Goal: Navigation & Orientation: Find specific page/section

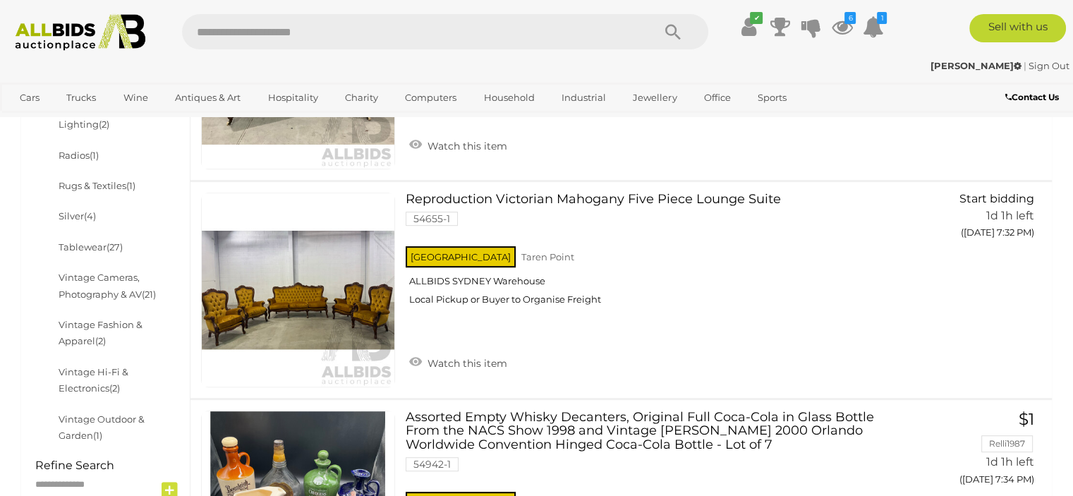
click at [313, 13] on div "✔ Track & Trace 6 1" at bounding box center [536, 27] width 1073 height 54
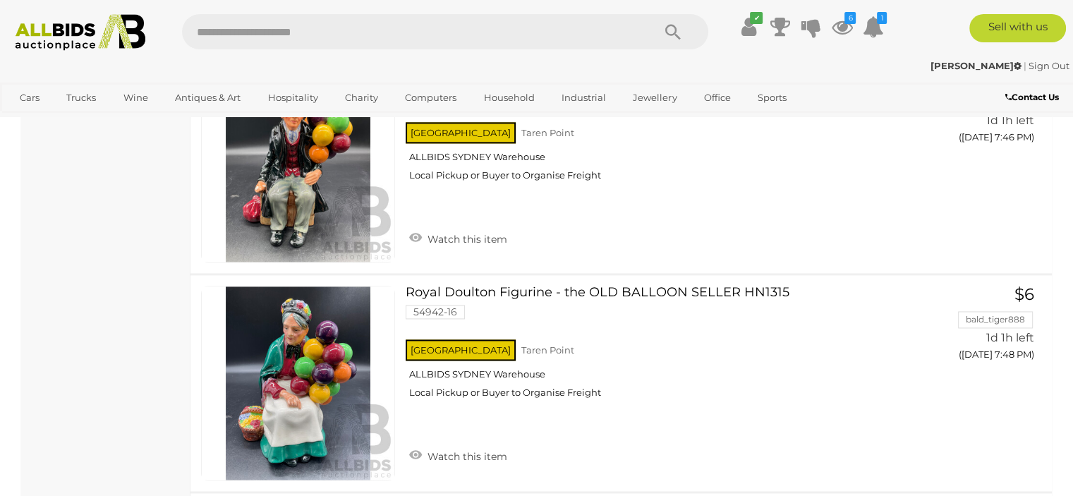
scroll to position [2060, 0]
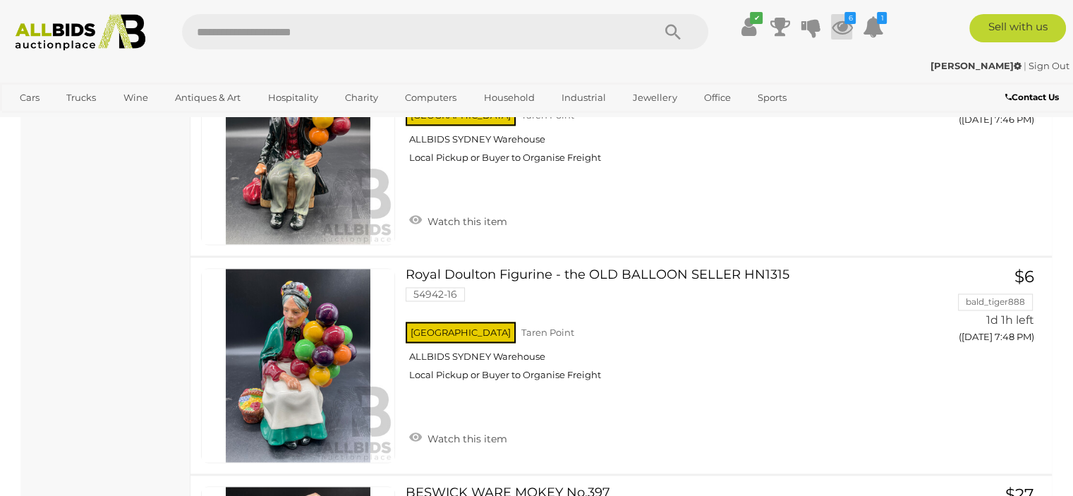
click at [847, 30] on icon at bounding box center [841, 26] width 21 height 25
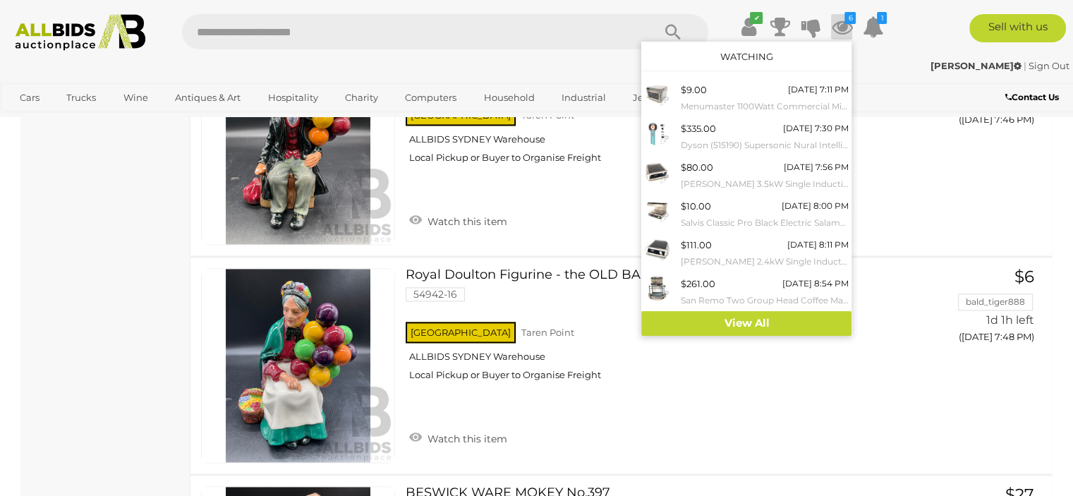
click at [847, 30] on icon at bounding box center [841, 26] width 21 height 25
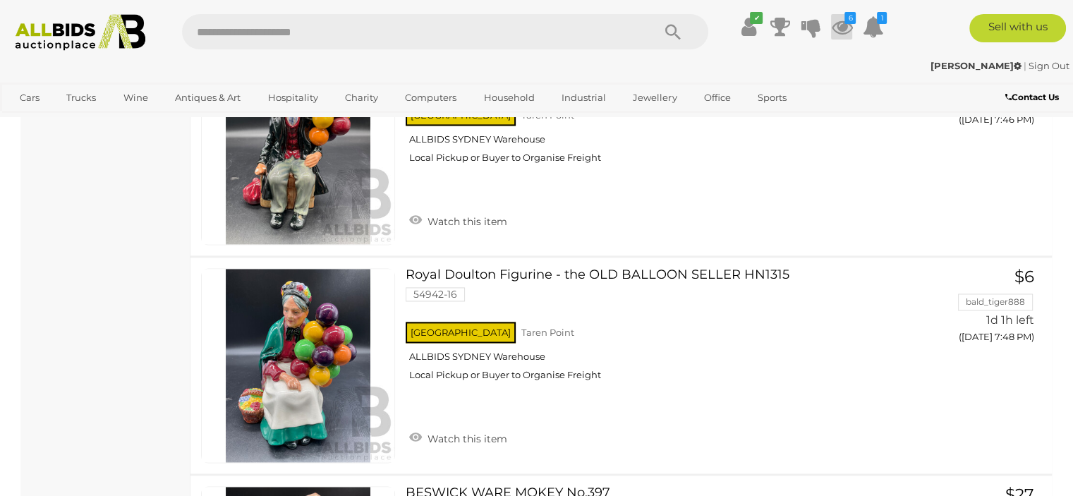
click at [847, 30] on icon at bounding box center [841, 26] width 21 height 25
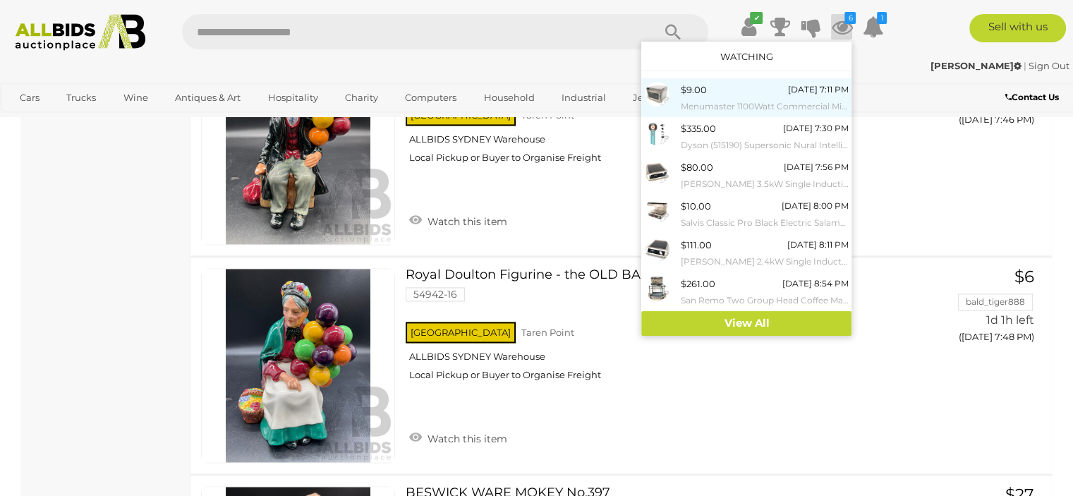
click at [732, 109] on small "Menumaster 1100Watt Commercial Microwave Oven" at bounding box center [764, 107] width 168 height 16
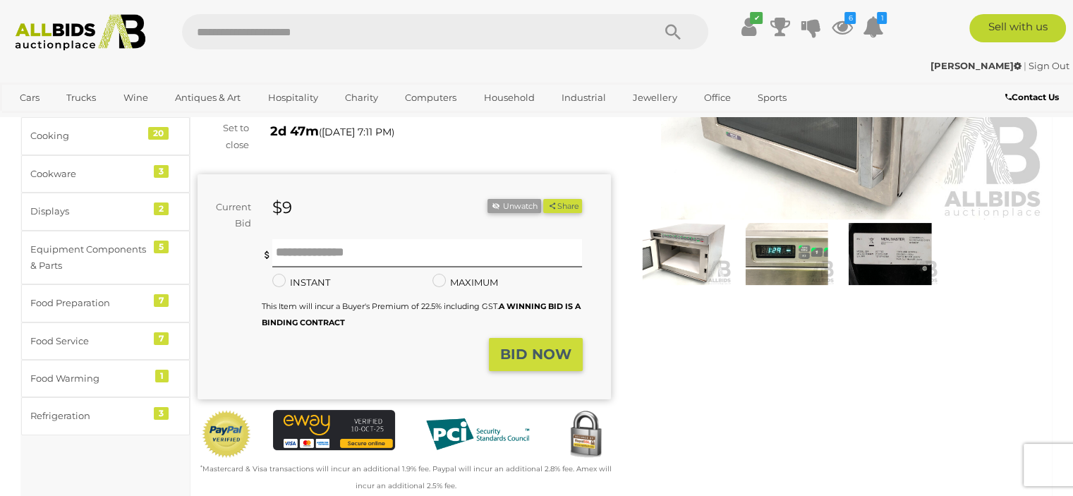
scroll to position [254, 0]
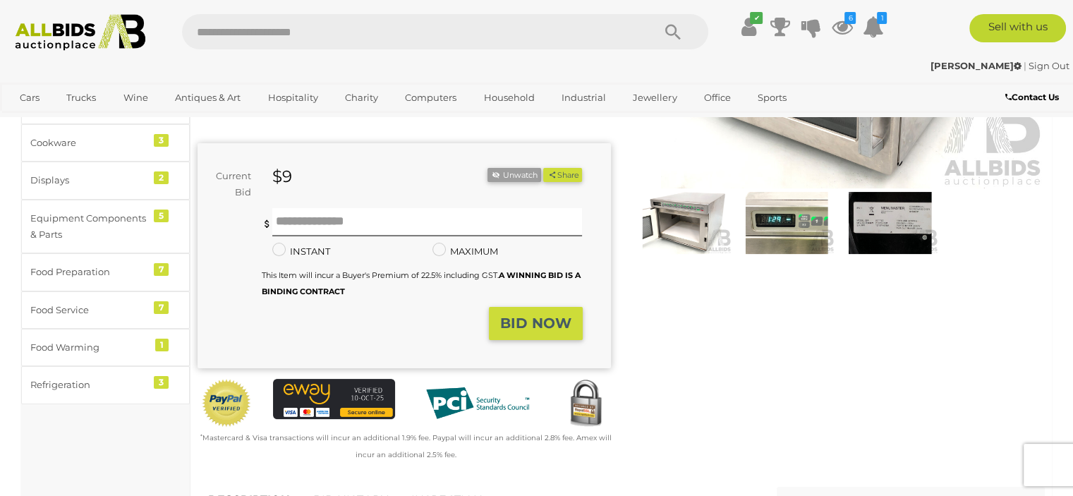
click at [789, 229] on img at bounding box center [786, 223] width 96 height 62
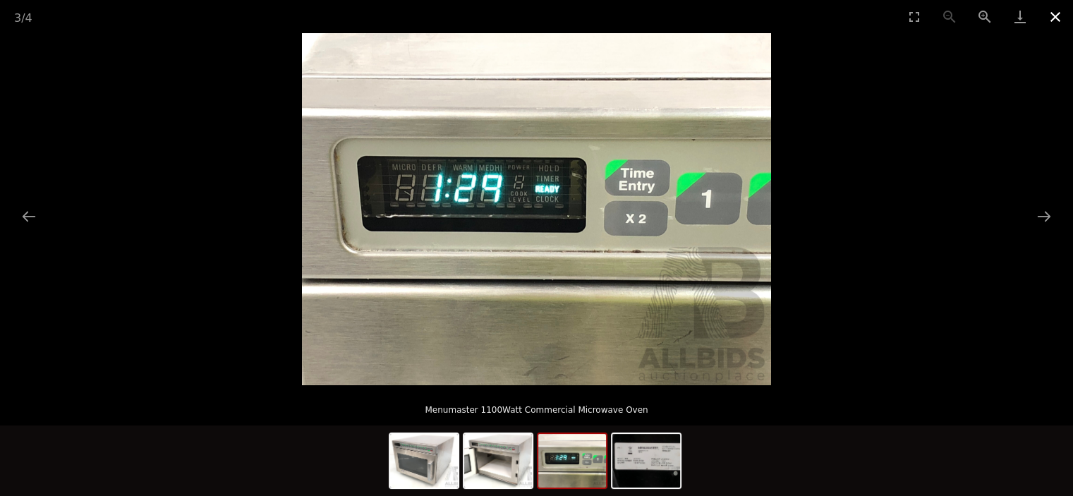
click at [1051, 25] on button "Close gallery" at bounding box center [1055, 16] width 35 height 33
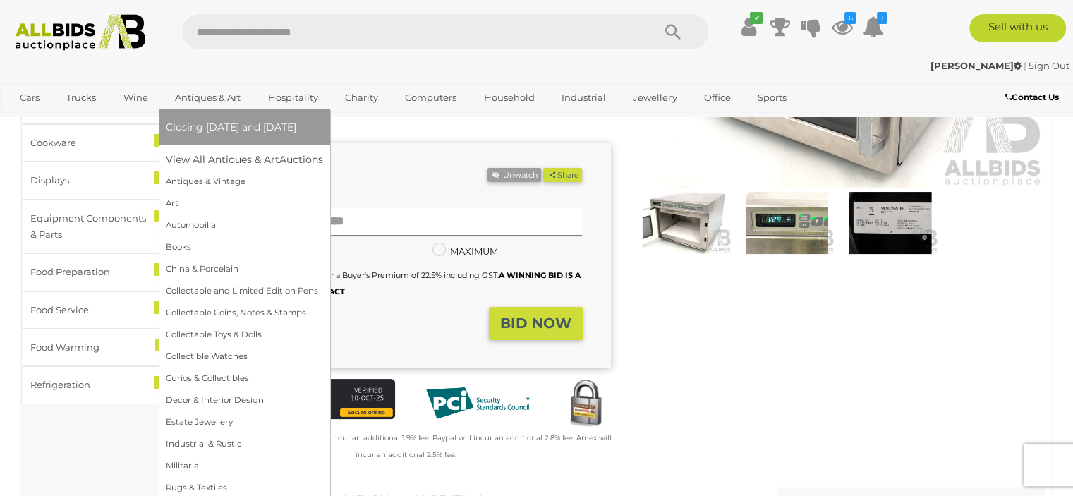
click at [219, 95] on link "Antiques & Art" at bounding box center [208, 97] width 84 height 23
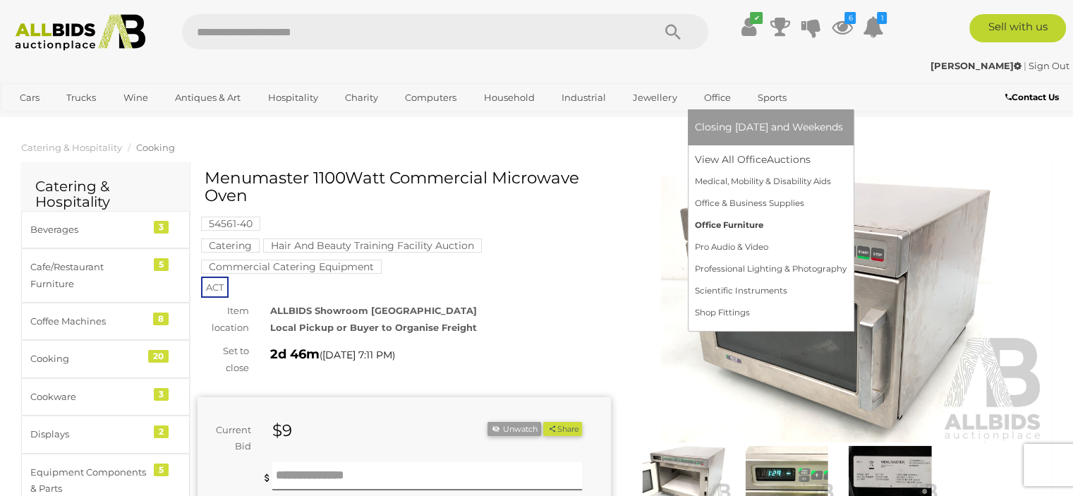
click at [725, 233] on link "Office Furniture" at bounding box center [771, 225] width 152 height 22
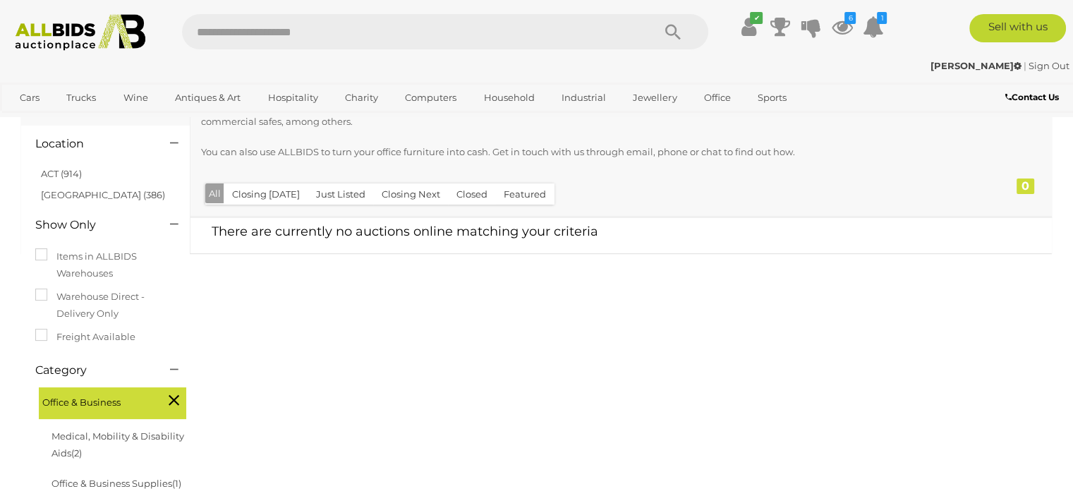
scroll to position [141, 0]
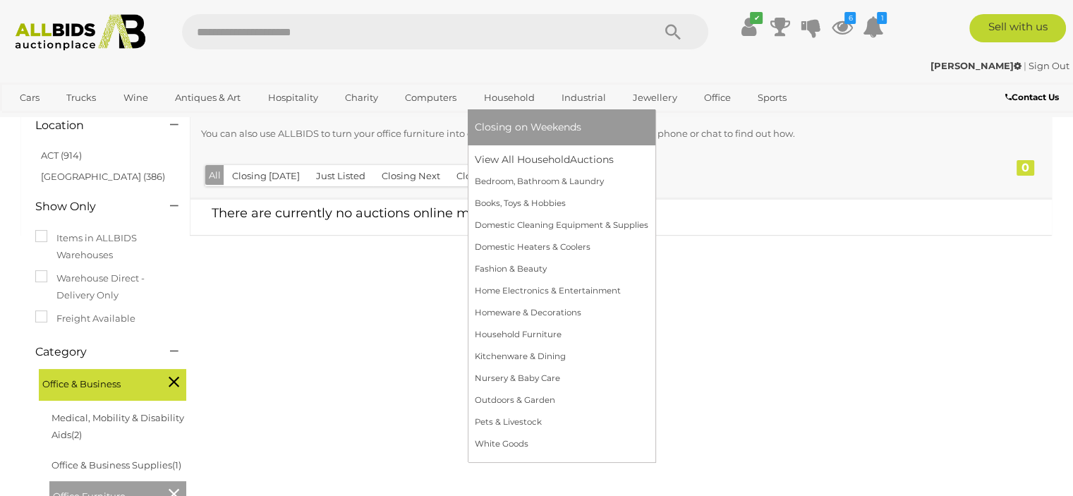
click at [518, 95] on link "Household" at bounding box center [509, 97] width 69 height 23
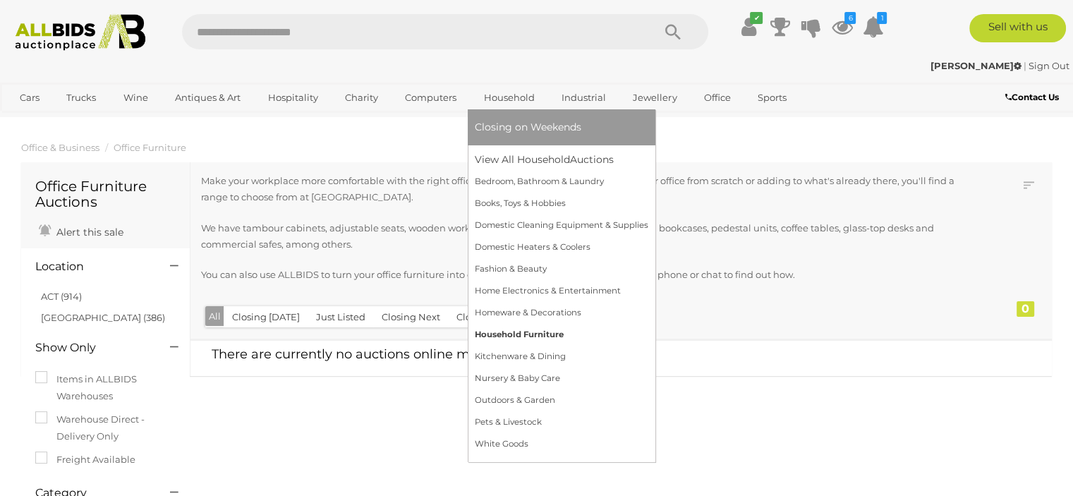
click at [511, 335] on link "Household Furniture" at bounding box center [562, 335] width 174 height 22
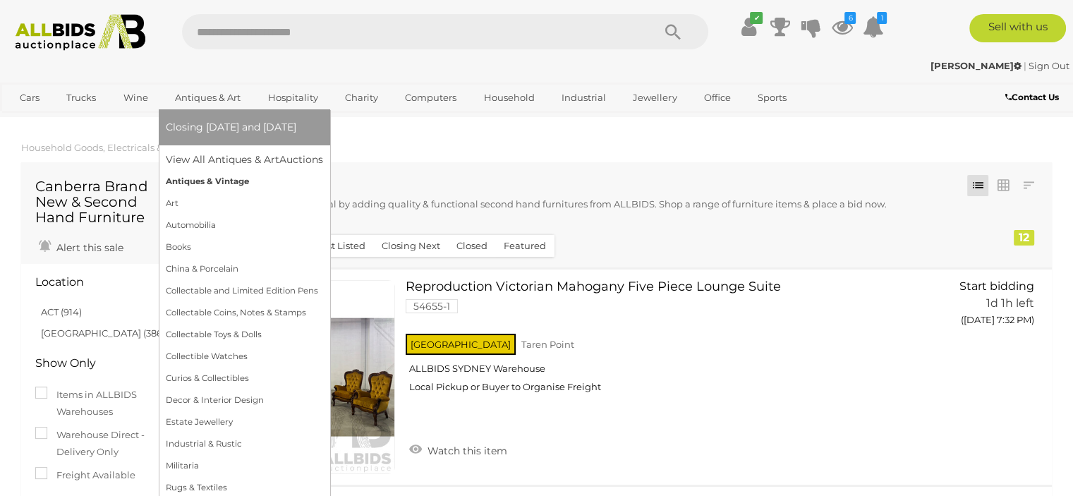
click at [218, 179] on link "Antiques & Vintage" at bounding box center [244, 182] width 157 height 22
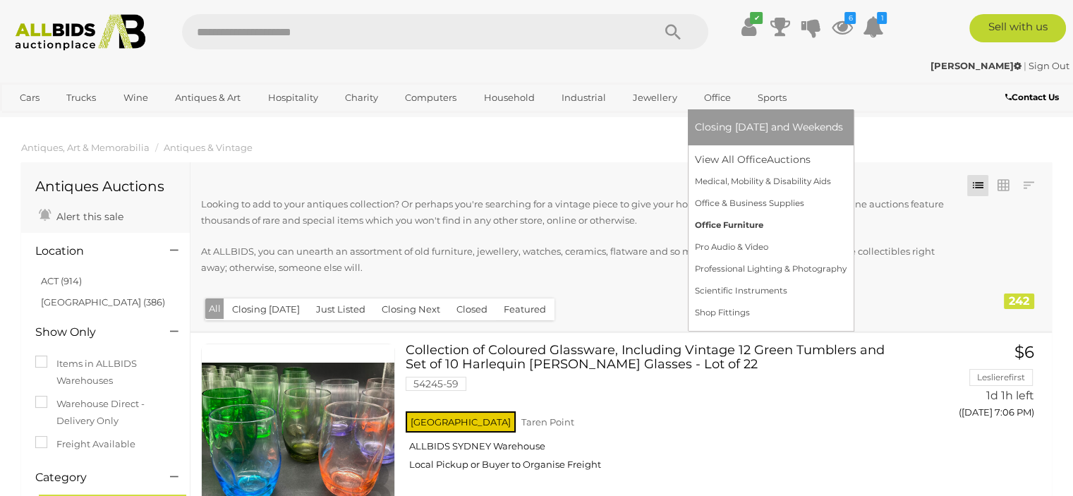
click at [729, 229] on link "Office Furniture" at bounding box center [771, 225] width 152 height 22
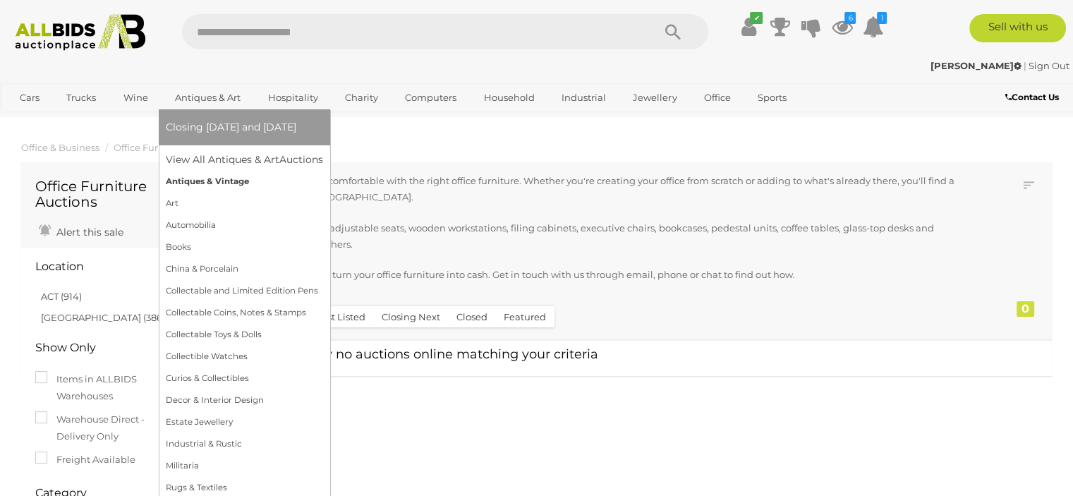
click at [225, 178] on link "Antiques & Vintage" at bounding box center [244, 182] width 157 height 22
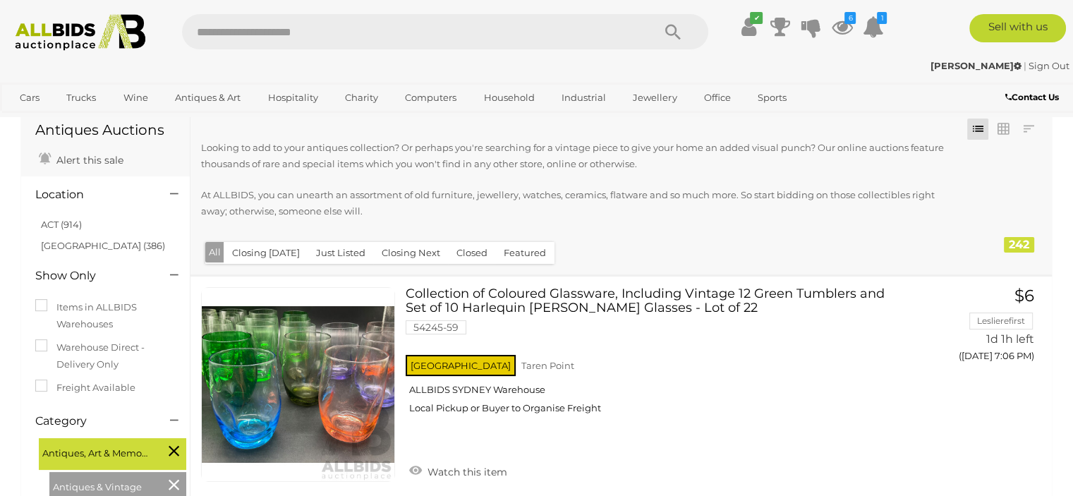
scroll to position [85, 0]
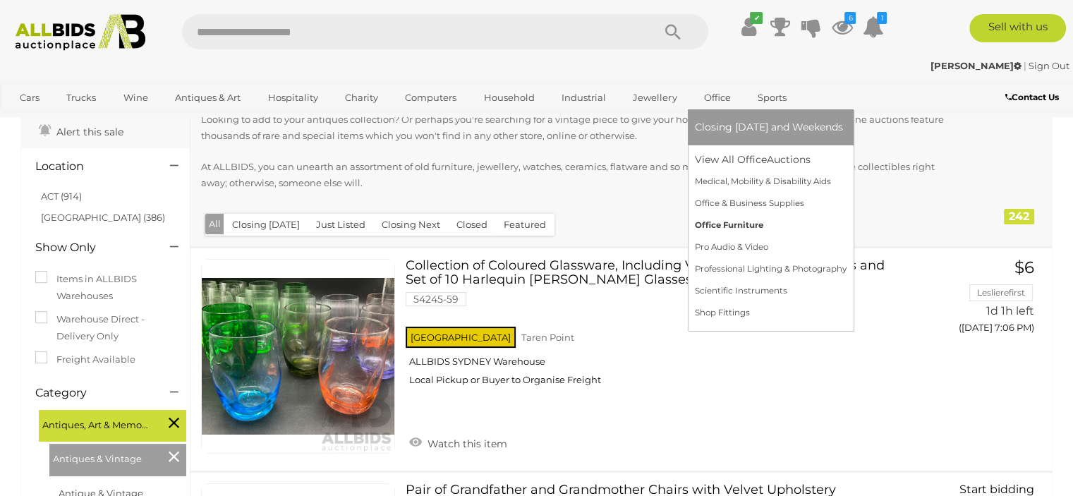
click at [724, 230] on link "Office Furniture" at bounding box center [771, 225] width 152 height 22
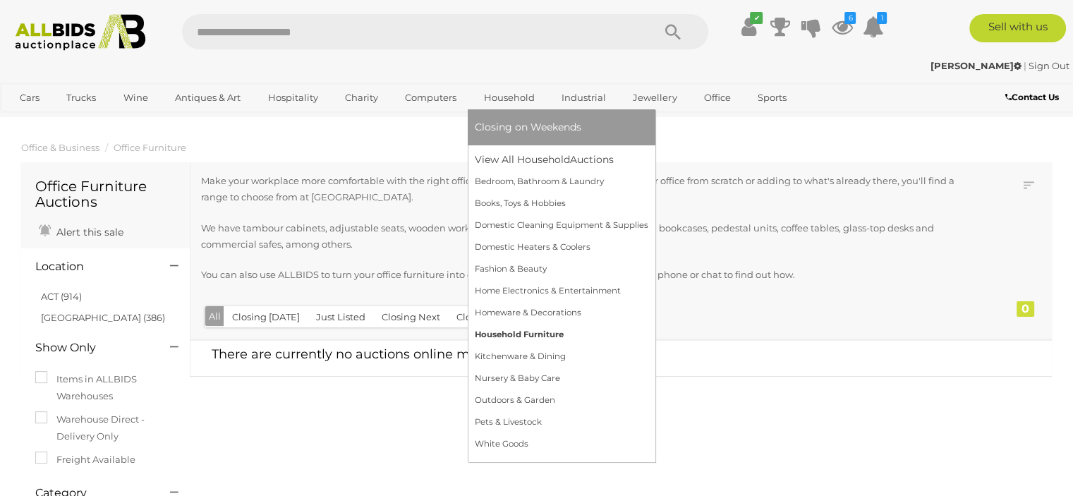
click at [518, 339] on link "Household Furniture" at bounding box center [562, 335] width 174 height 22
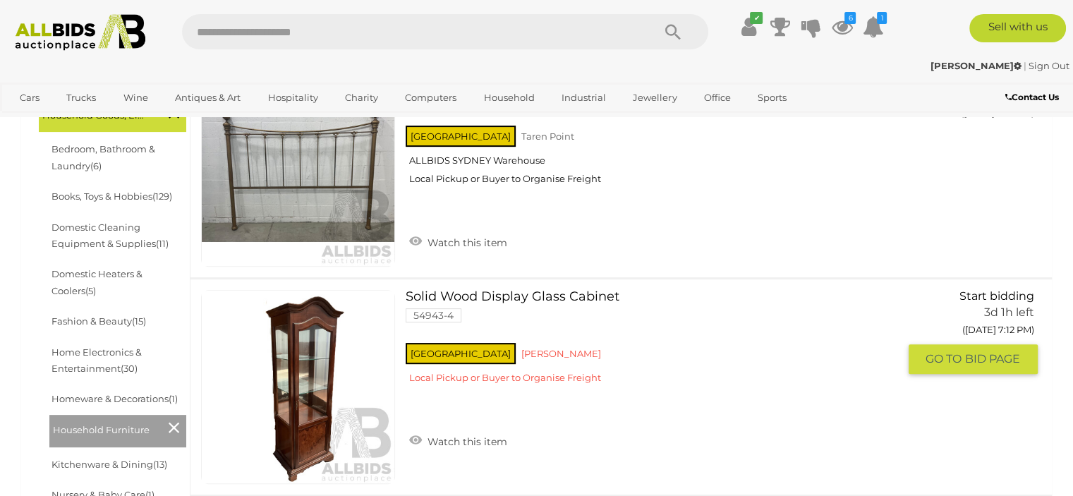
scroll to position [451, 0]
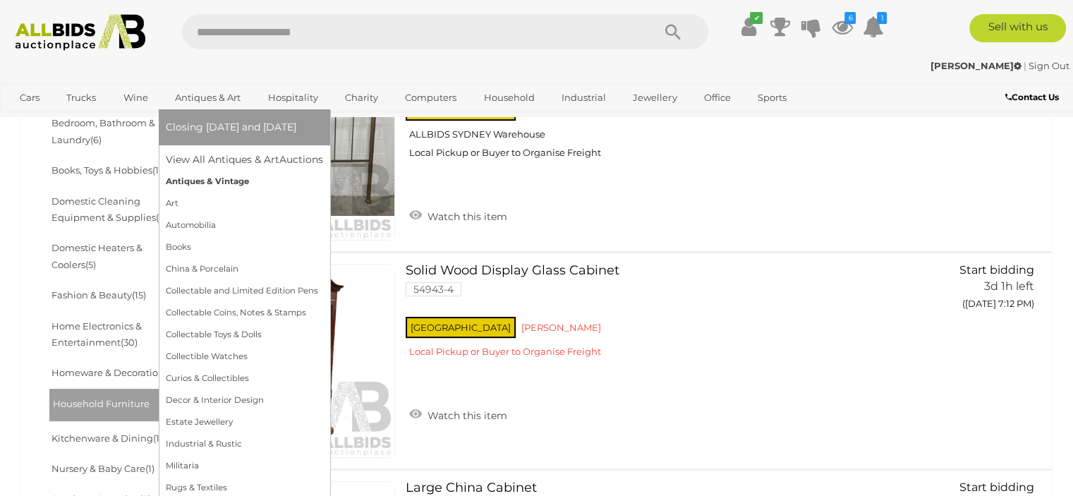
click at [207, 181] on link "Antiques & Vintage" at bounding box center [244, 182] width 157 height 22
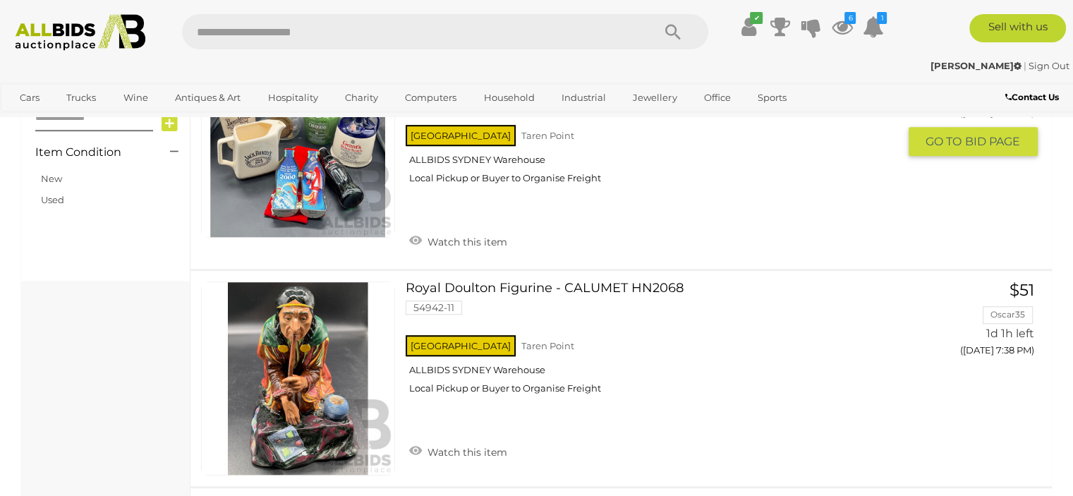
scroll to position [1129, 0]
